Goal: Information Seeking & Learning: Learn about a topic

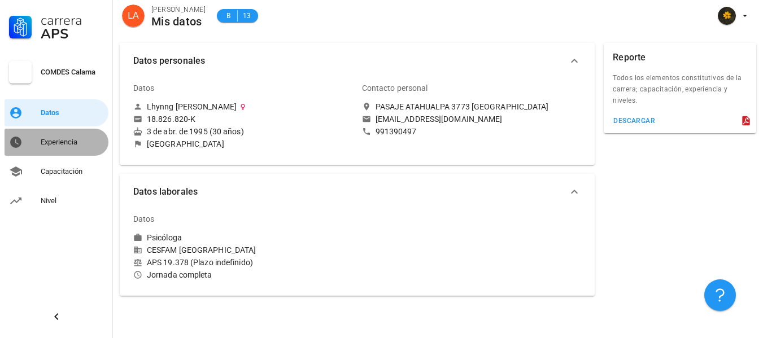
click at [76, 135] on div "Experiencia" at bounding box center [72, 142] width 63 height 18
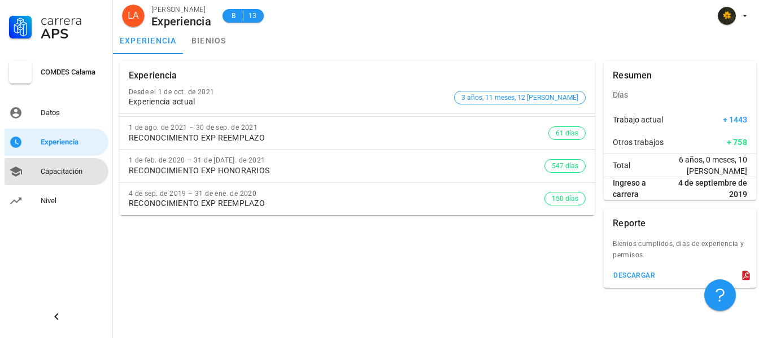
click at [65, 168] on div "Capacitación" at bounding box center [72, 171] width 63 height 9
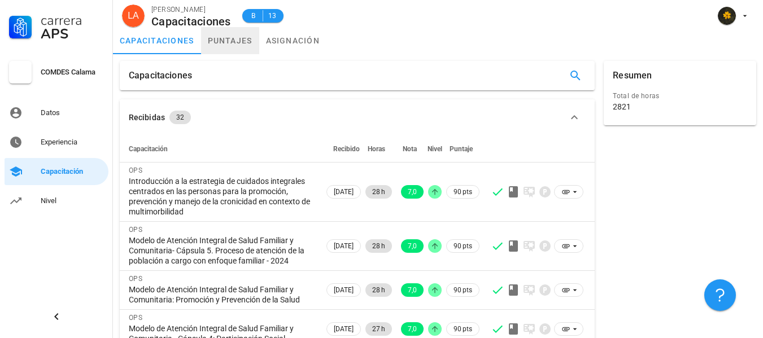
click at [216, 34] on link "puntajes" at bounding box center [230, 40] width 58 height 27
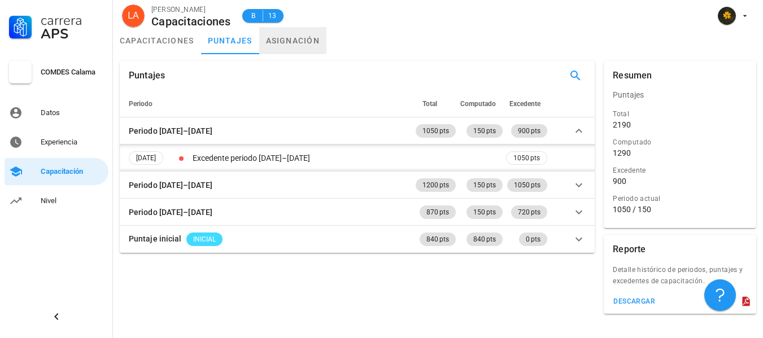
click at [271, 35] on link "asignación" at bounding box center [293, 40] width 68 height 27
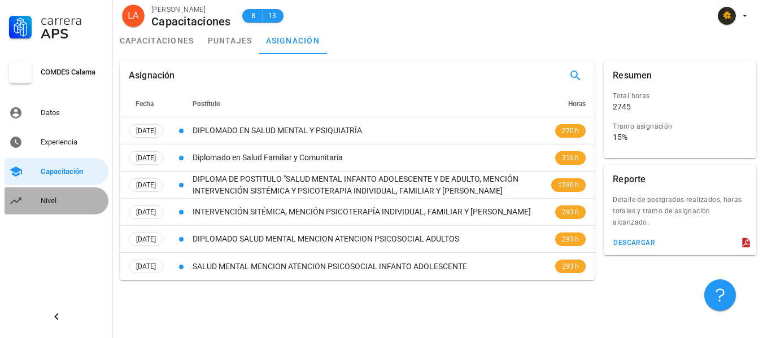
click at [34, 199] on link "Nivel" at bounding box center [57, 201] width 104 height 27
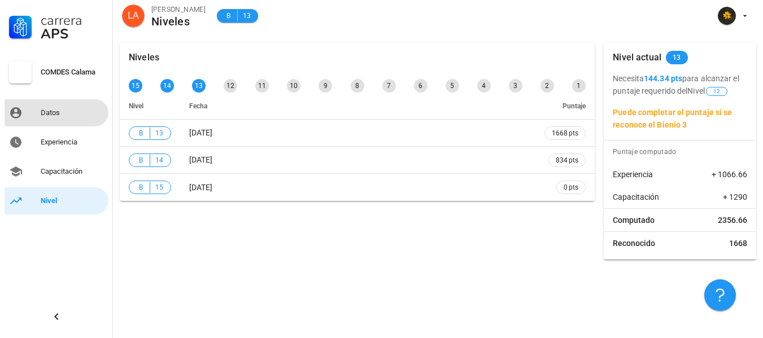
click at [59, 109] on div "Datos" at bounding box center [72, 112] width 63 height 9
